Goal: Task Accomplishment & Management: Manage account settings

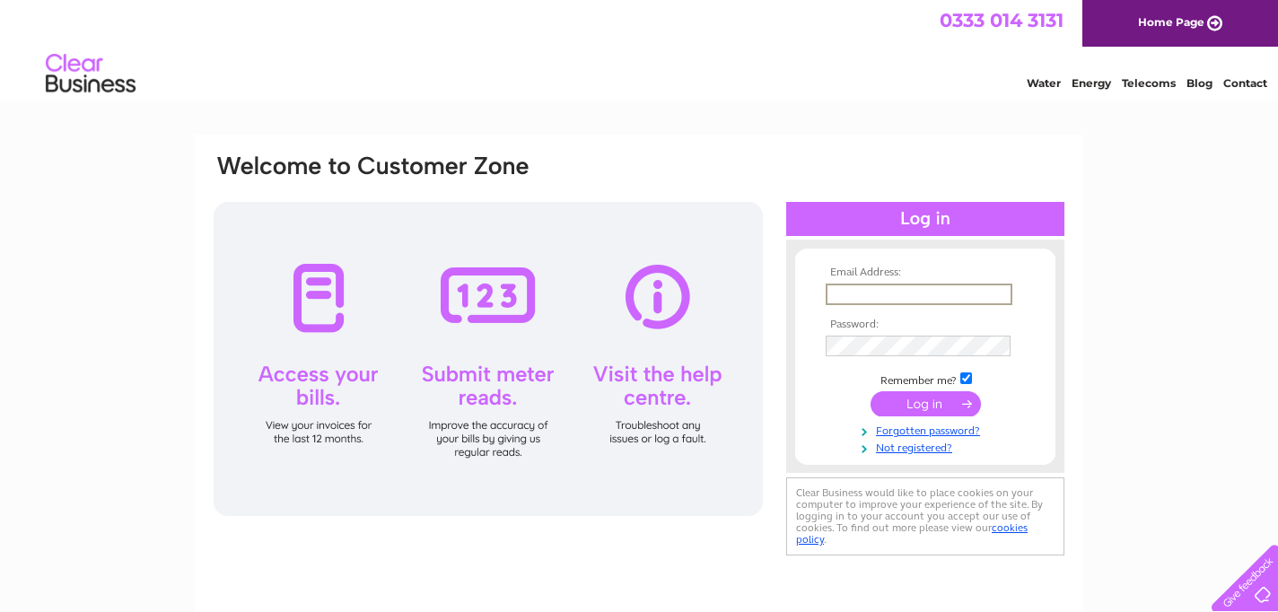
type input "[EMAIL_ADDRESS][DOMAIN_NAME]"
click at [925, 402] on input "submit" at bounding box center [926, 402] width 110 height 25
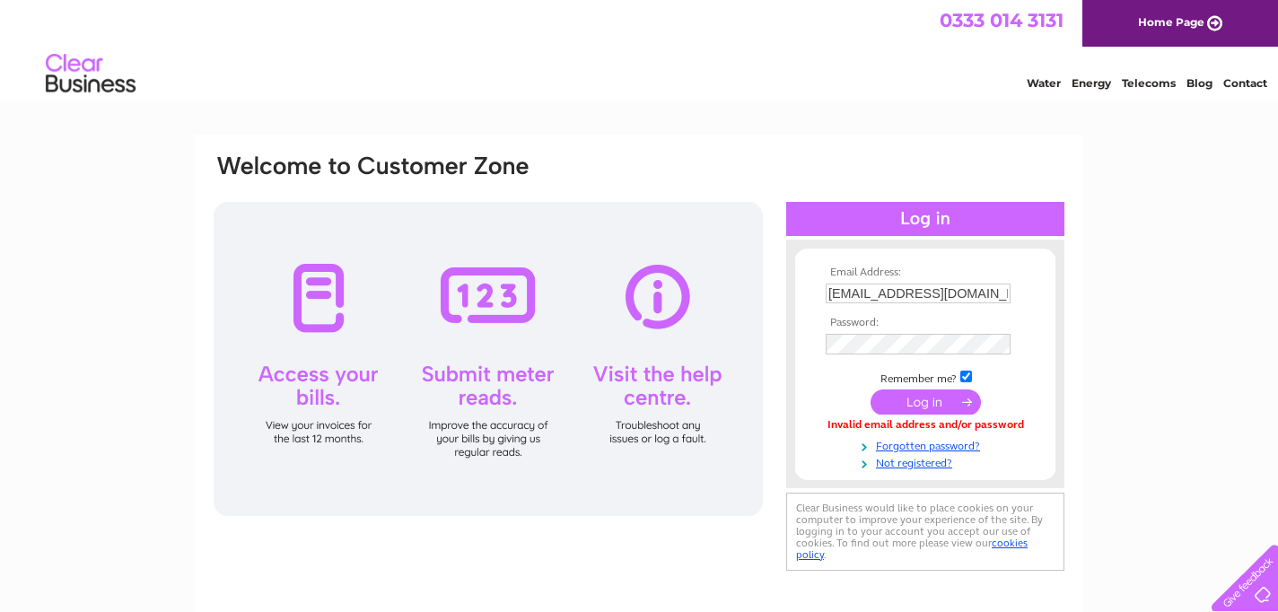
click at [1187, 90] on div "Email Address: ddamuse@aol.com Password:" at bounding box center [1200, 81] width 26 height 18
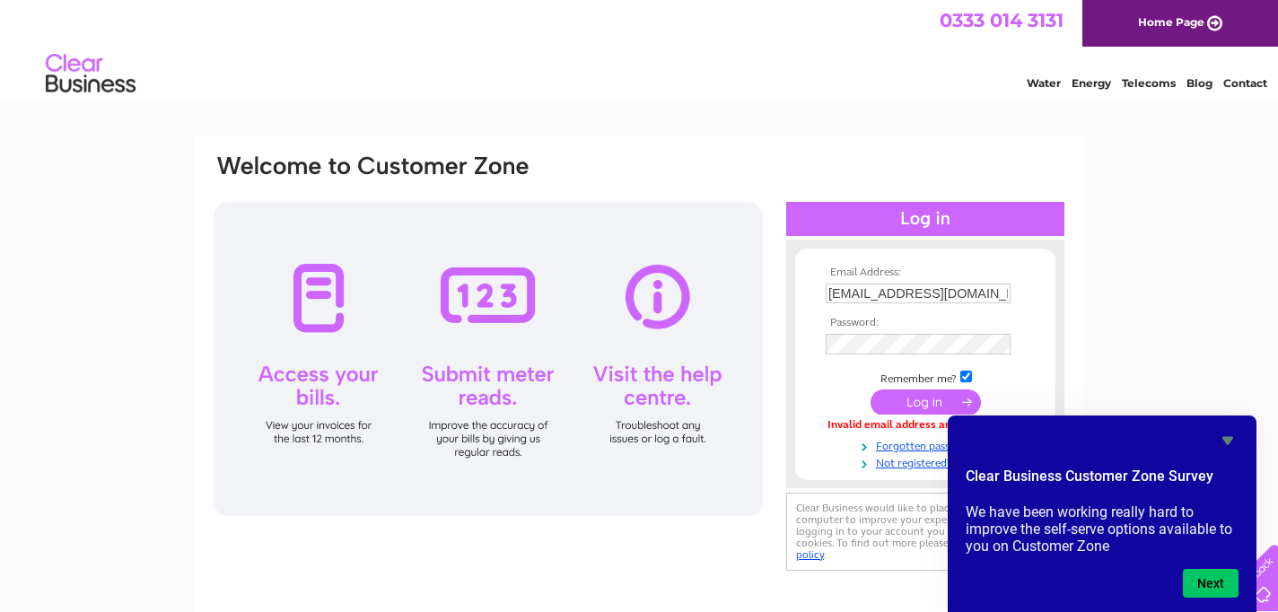
click at [1064, 266] on div "Email Address: ddamuse@aol.com Password:" at bounding box center [925, 364] width 278 height 213
click at [933, 398] on input "submit" at bounding box center [926, 403] width 110 height 25
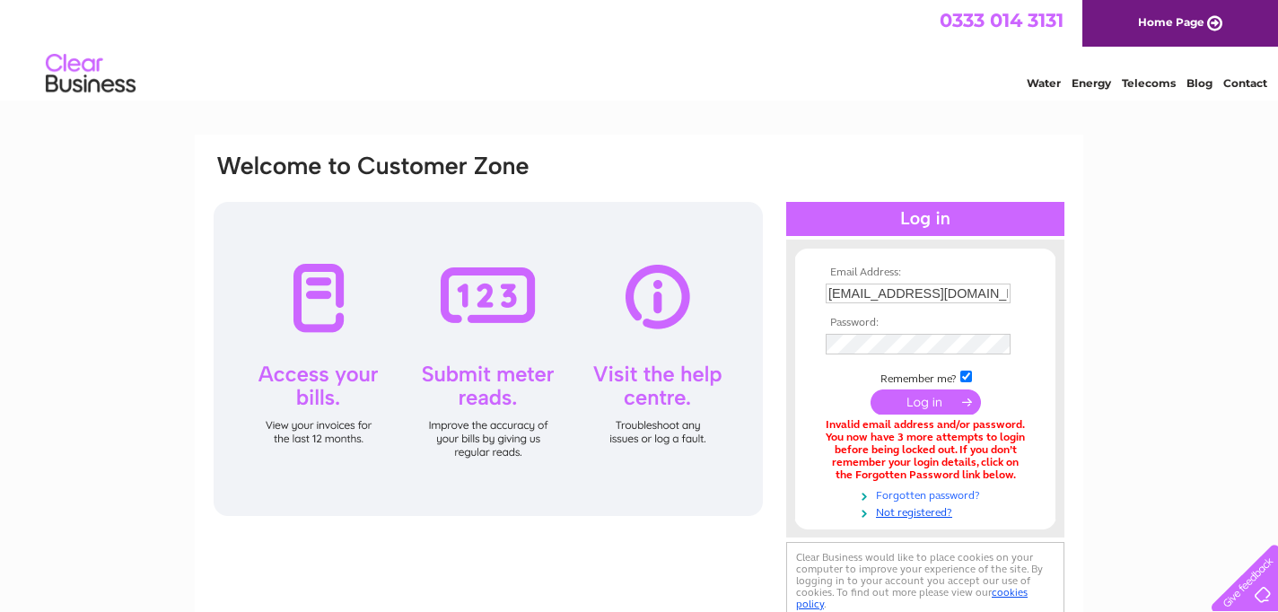
click at [964, 489] on link "Forgotten password?" at bounding box center [928, 494] width 204 height 17
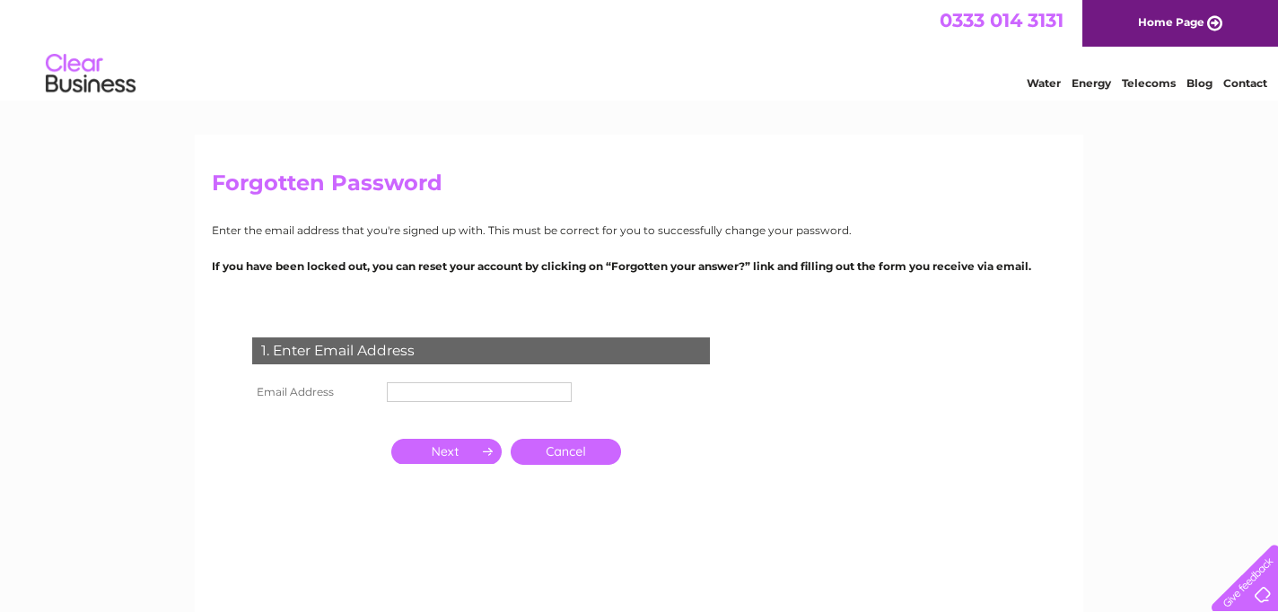
click at [446, 391] on input "text" at bounding box center [479, 392] width 185 height 20
type input "[EMAIL_ADDRESS][DOMAIN_NAME]"
click at [470, 448] on input "button" at bounding box center [446, 451] width 110 height 25
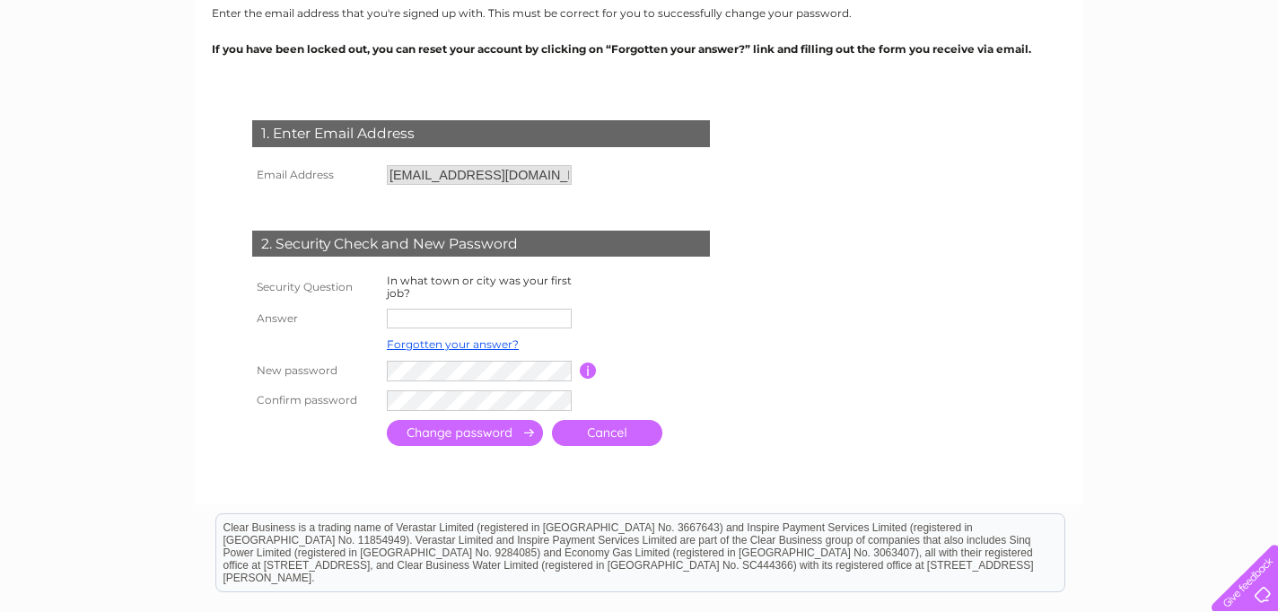
scroll to position [218, 0]
click at [449, 317] on input "text" at bounding box center [479, 318] width 185 height 20
type input "EDINBURGH"
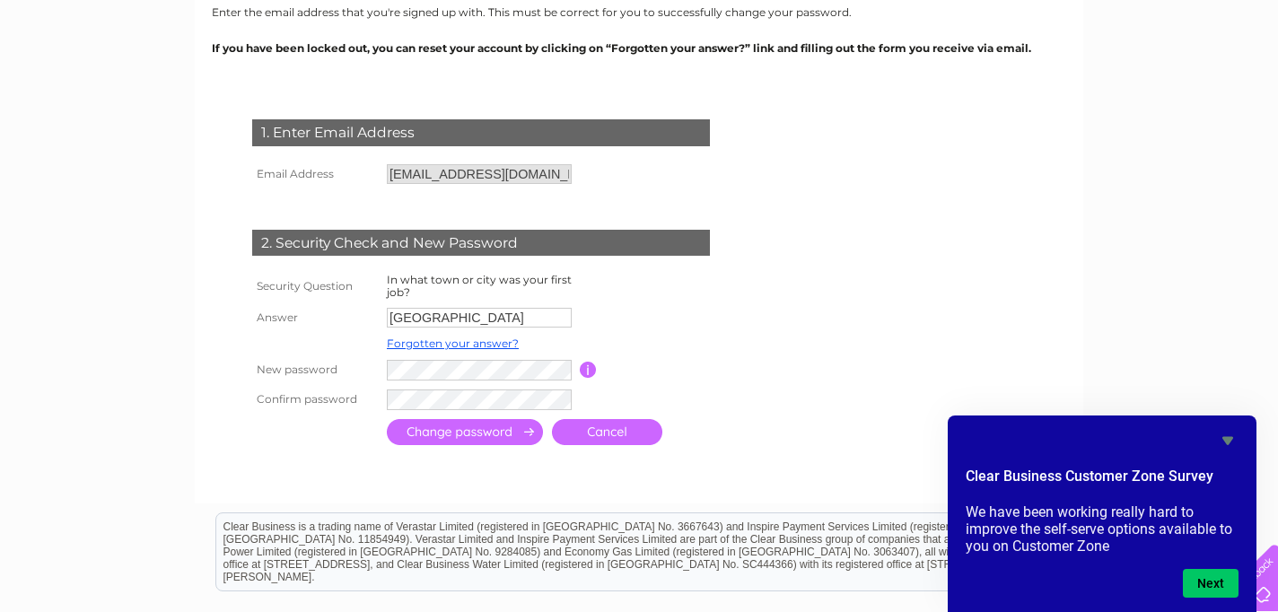
click at [590, 366] on input "button" at bounding box center [588, 370] width 17 height 16
click at [288, 399] on tr "Confirm password" at bounding box center [503, 400] width 510 height 31
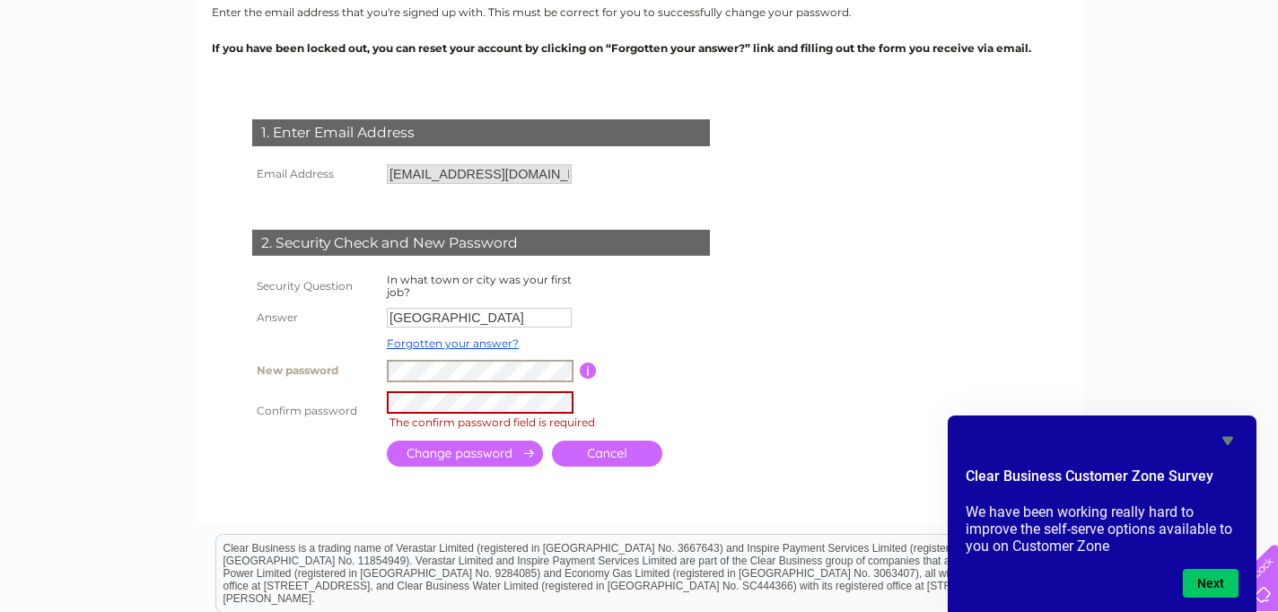
click at [306, 361] on tr "New password Password must be at least 6 characters long" at bounding box center [503, 370] width 510 height 31
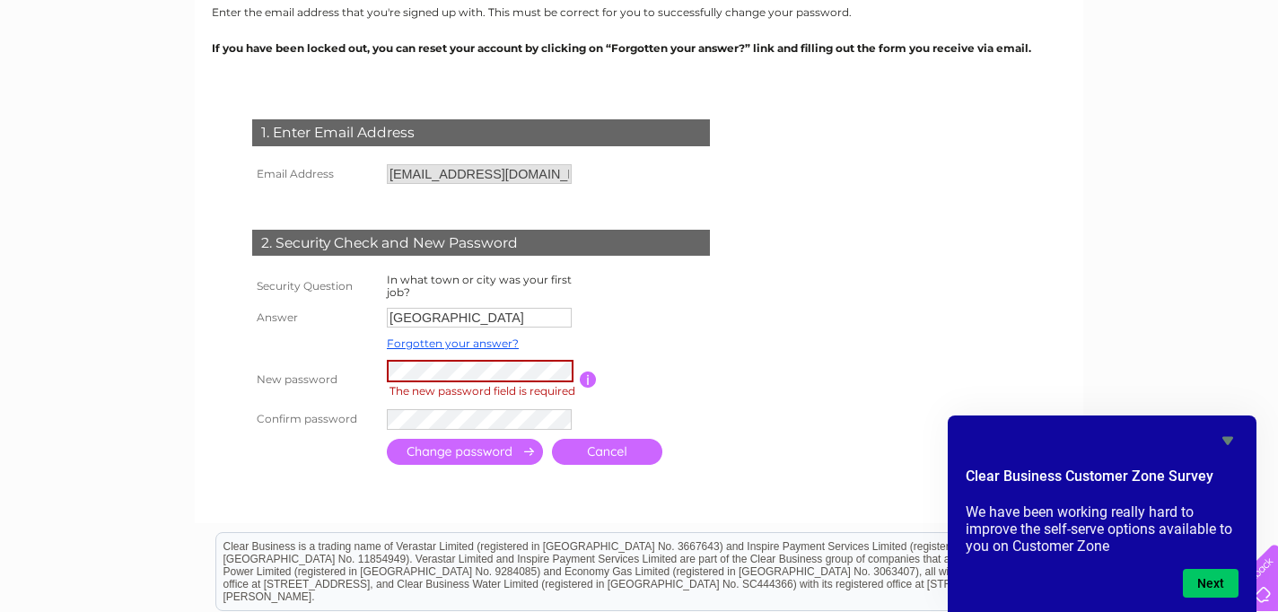
click at [458, 452] on input "submit" at bounding box center [465, 452] width 156 height 26
click at [232, 414] on div "1. Enter Email Address Email Address ddamuse@aol.com Cancel Answer" at bounding box center [485, 286] width 546 height 370
click at [338, 411] on tr "Confirm password" at bounding box center [503, 420] width 510 height 31
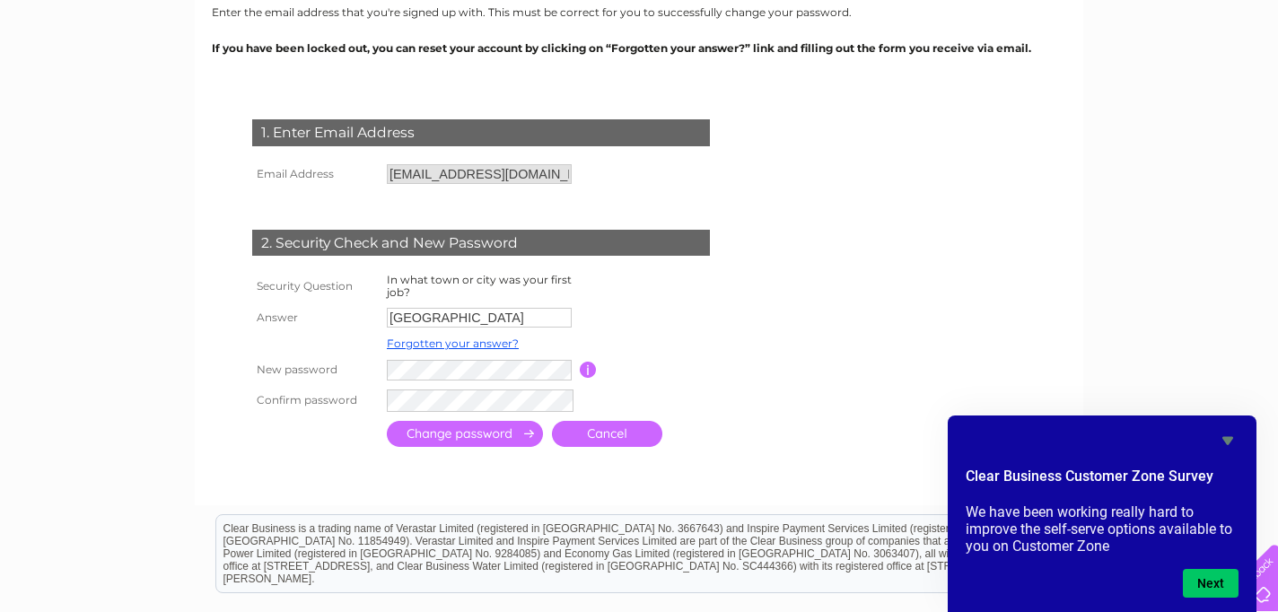
click at [508, 429] on input "submit" at bounding box center [465, 434] width 156 height 26
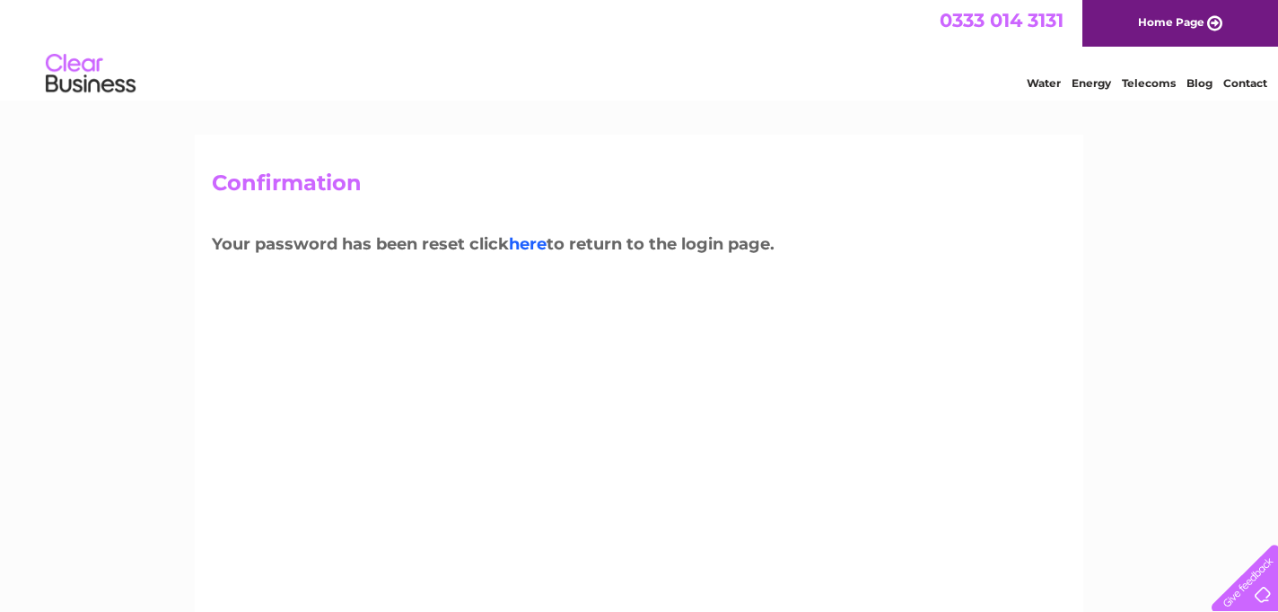
click at [1122, 90] on link "here" at bounding box center [1149, 81] width 54 height 18
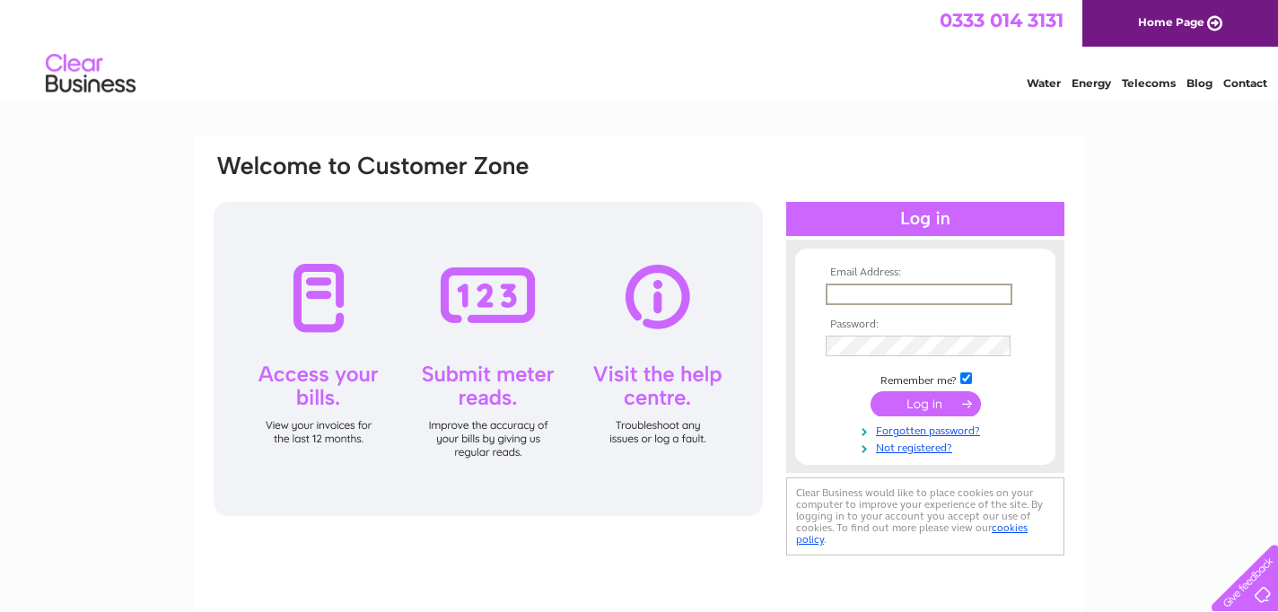
type input "ddamuse@aol.com"
click at [919, 397] on input "submit" at bounding box center [926, 403] width 110 height 25
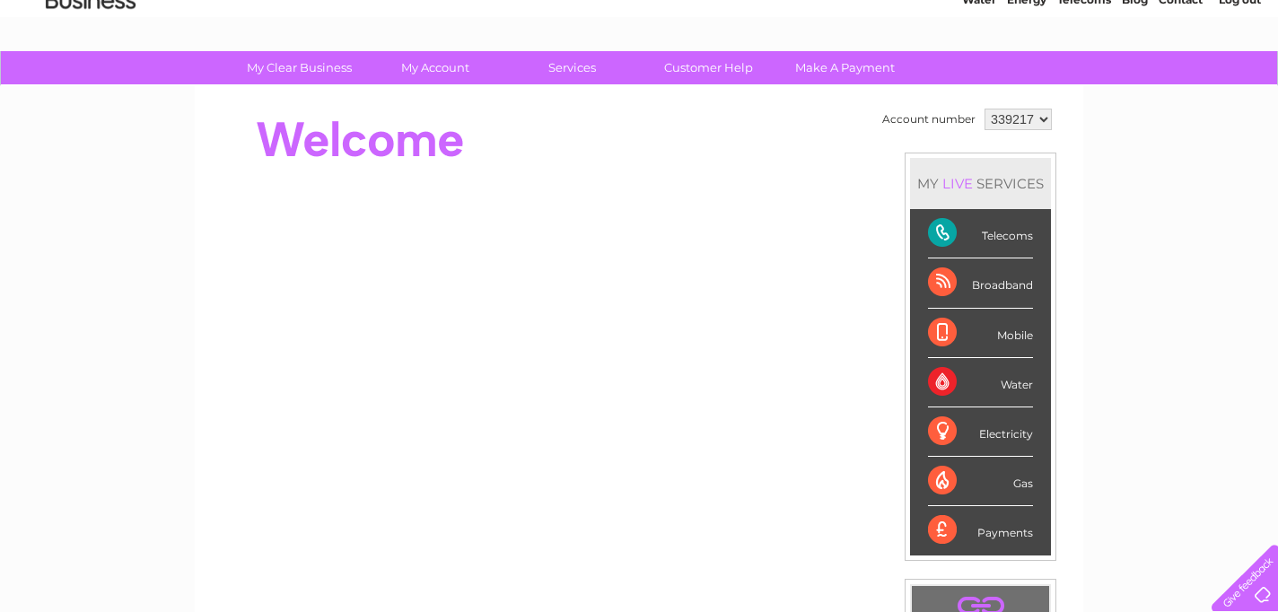
scroll to position [81, 0]
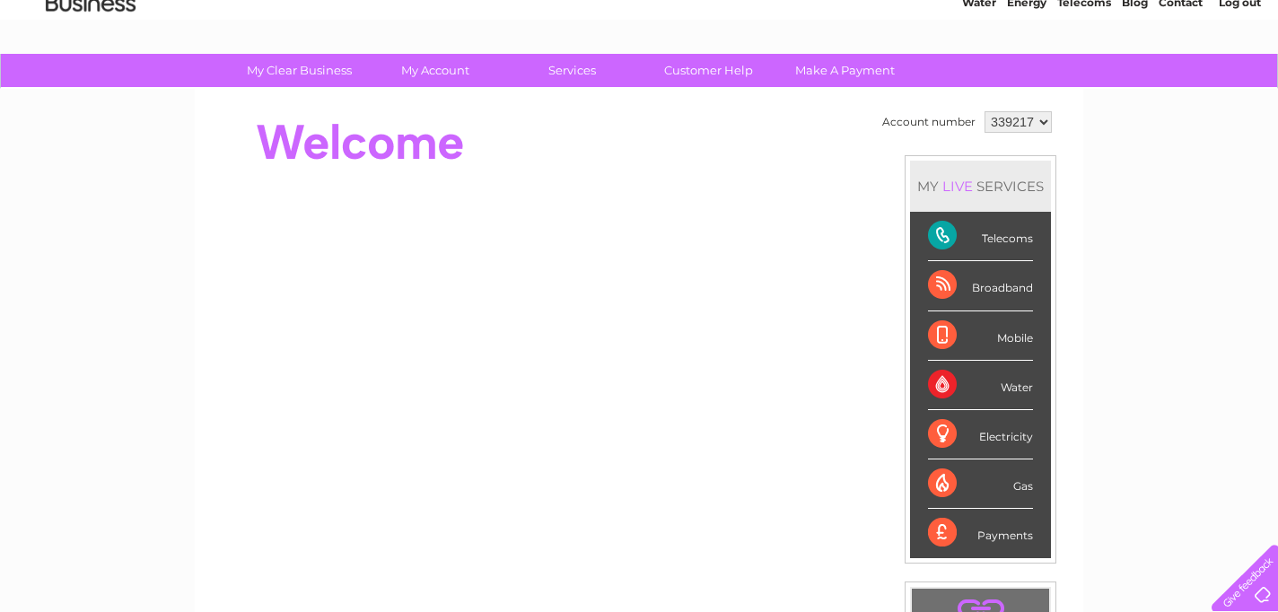
click at [1020, 235] on div "Telecoms" at bounding box center [980, 236] width 105 height 49
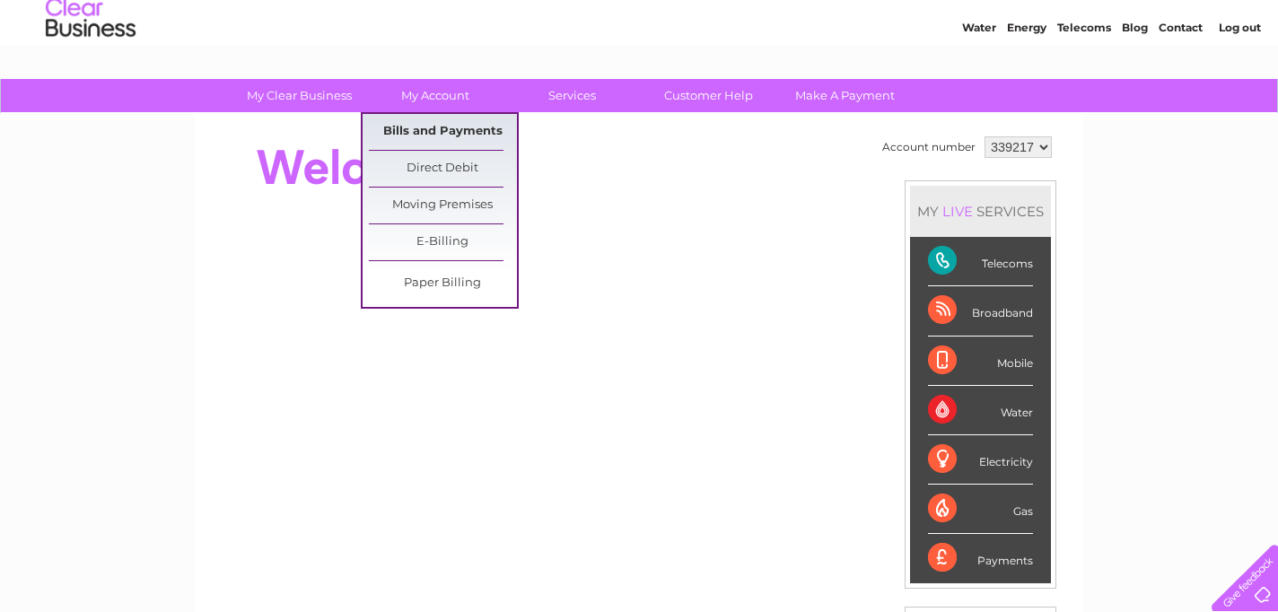
click at [432, 127] on link "Bills and Payments" at bounding box center [443, 132] width 148 height 36
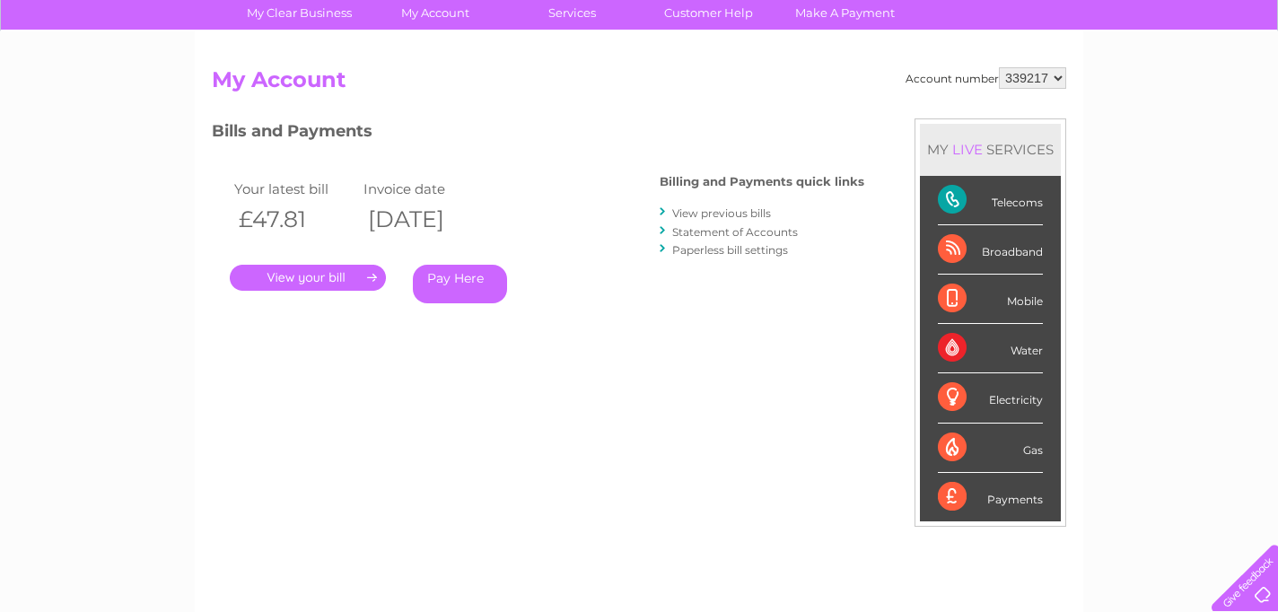
scroll to position [143, 0]
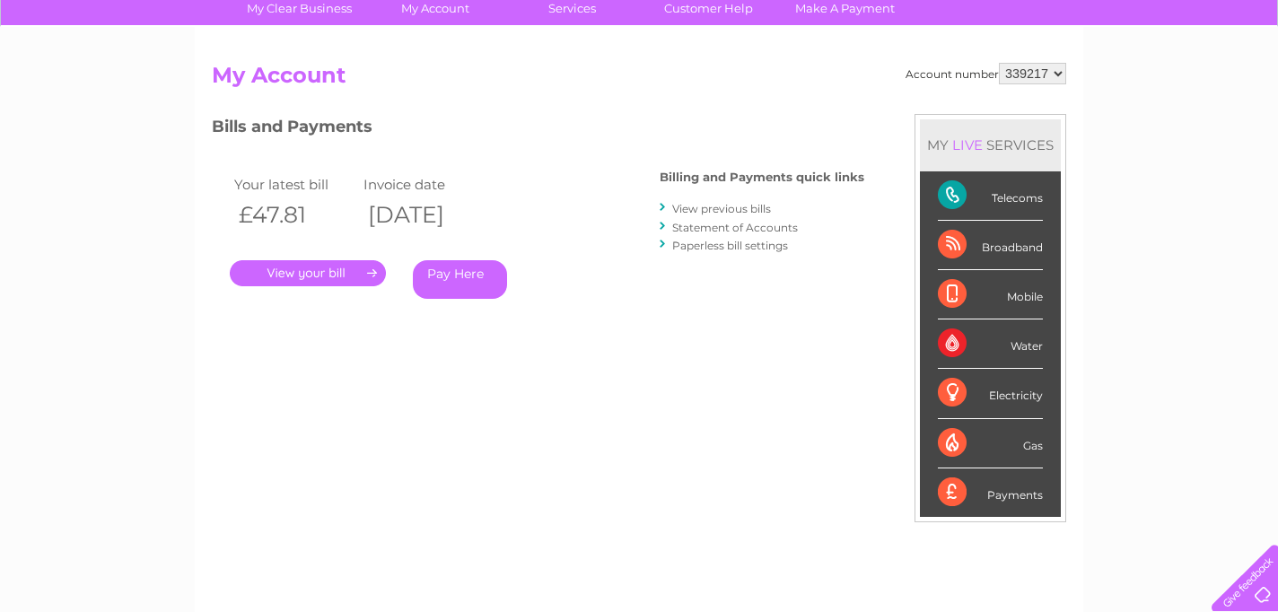
click at [327, 274] on link "." at bounding box center [308, 273] width 156 height 26
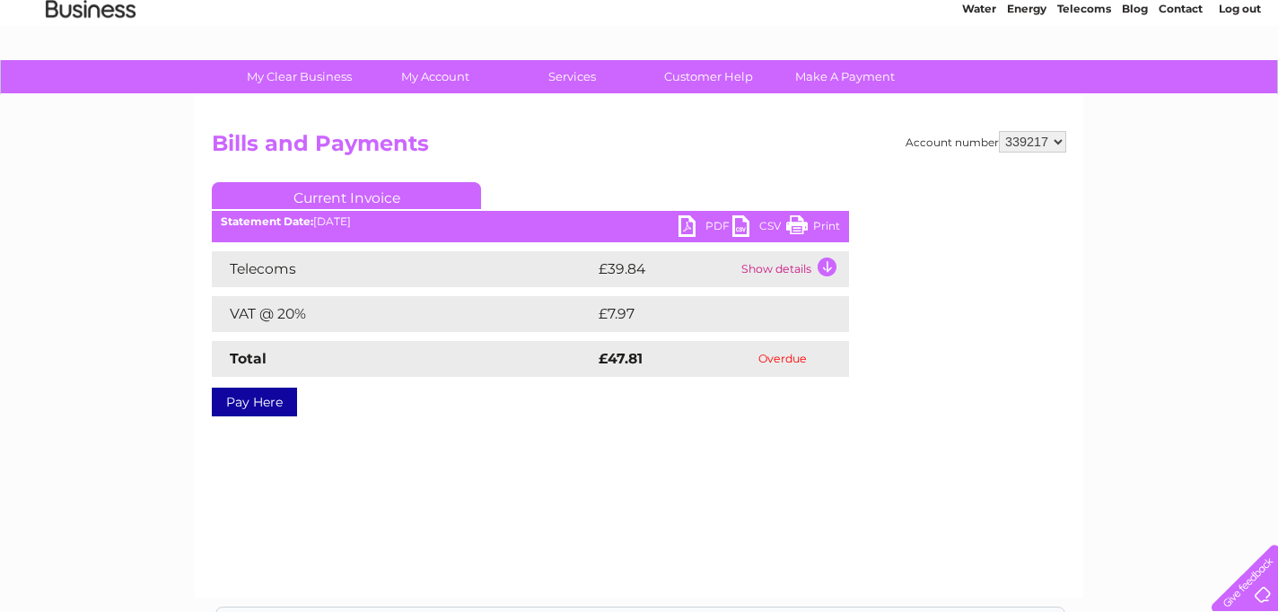
scroll to position [72, 0]
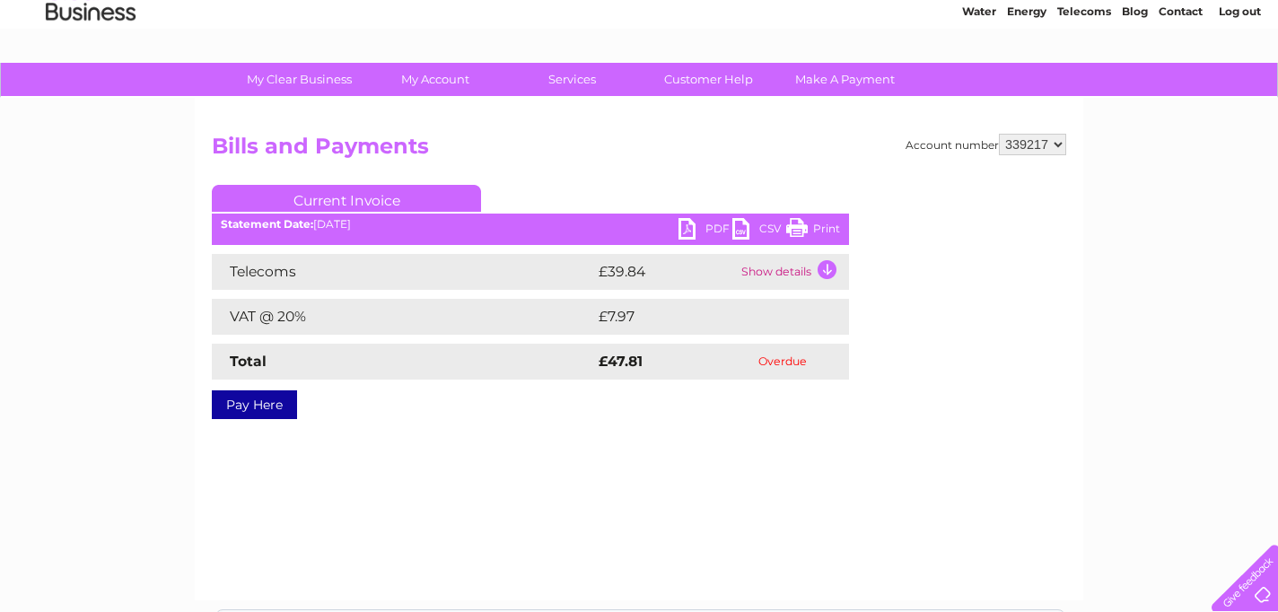
click at [687, 225] on link "PDF" at bounding box center [706, 231] width 54 height 26
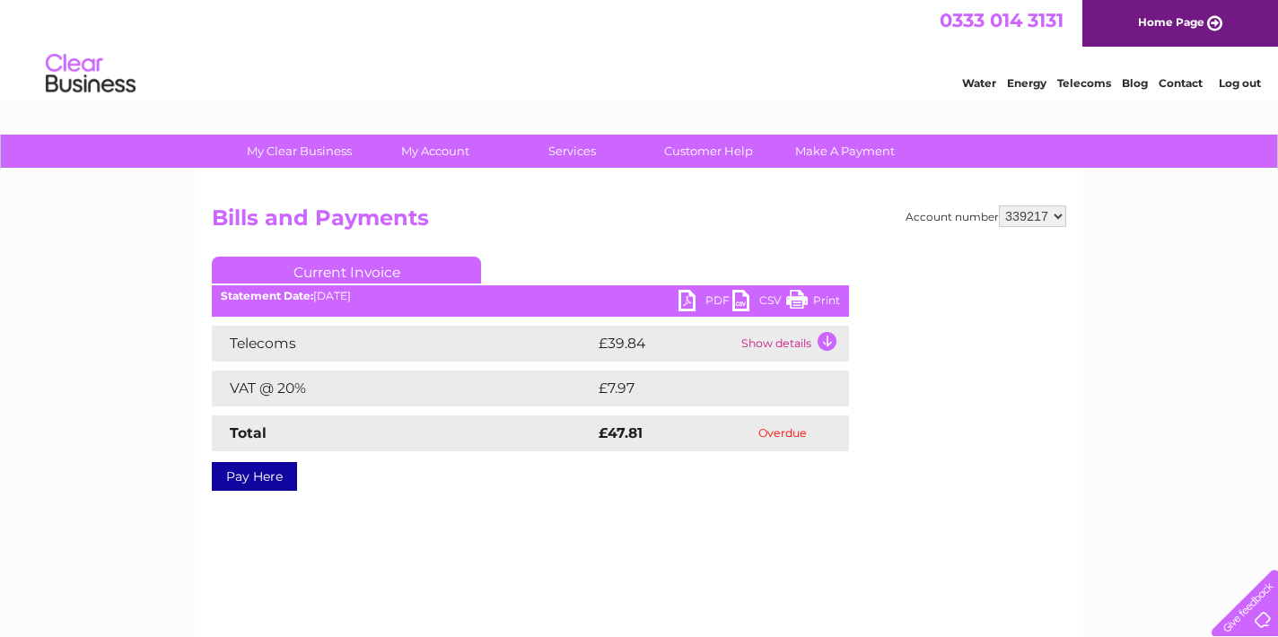
click at [713, 295] on link "PDF" at bounding box center [706, 303] width 54 height 26
